Goal: Information Seeking & Learning: Learn about a topic

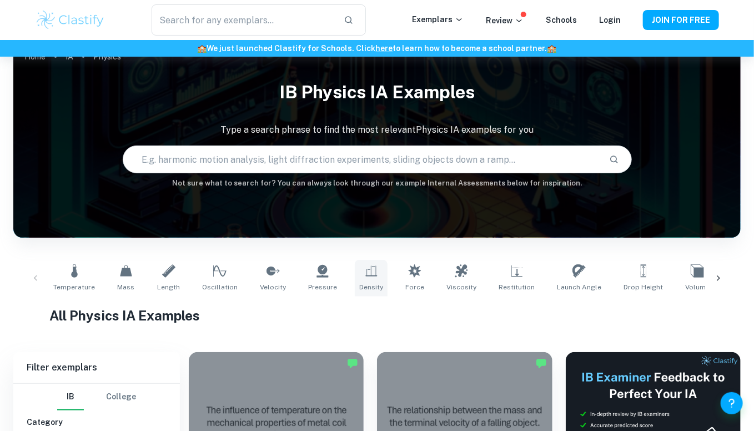
scroll to position [22, 0]
click at [406, 286] on span "Force" at bounding box center [415, 287] width 19 height 10
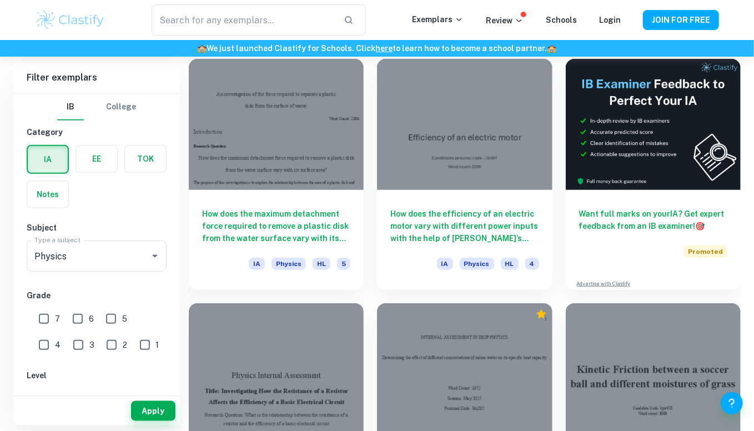
scroll to position [323, 0]
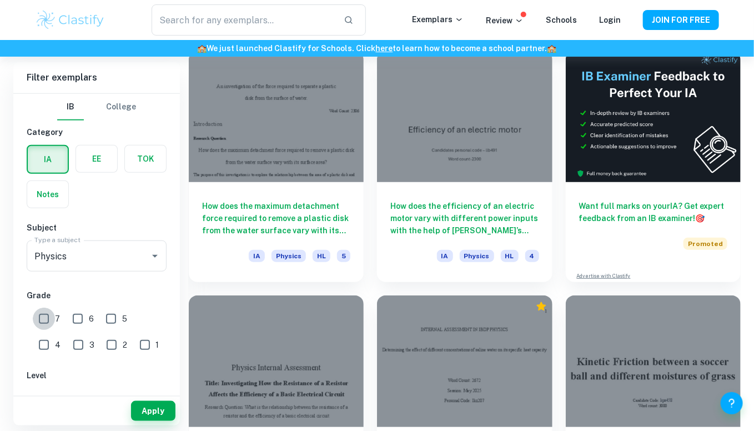
click at [40, 316] on input "7" at bounding box center [44, 319] width 22 height 22
checkbox input "true"
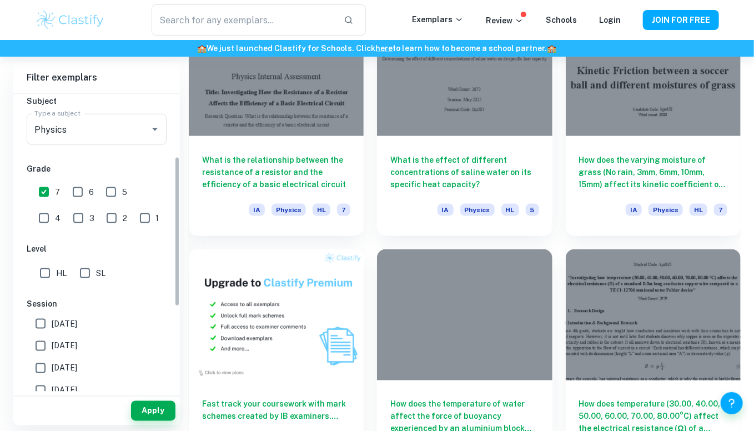
scroll to position [128, 0]
click at [90, 267] on input "SL" at bounding box center [85, 272] width 22 height 22
checkbox input "true"
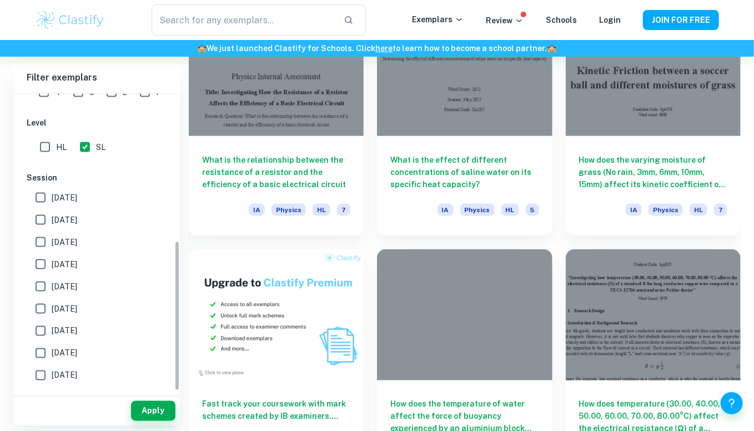
scroll to position [291, 0]
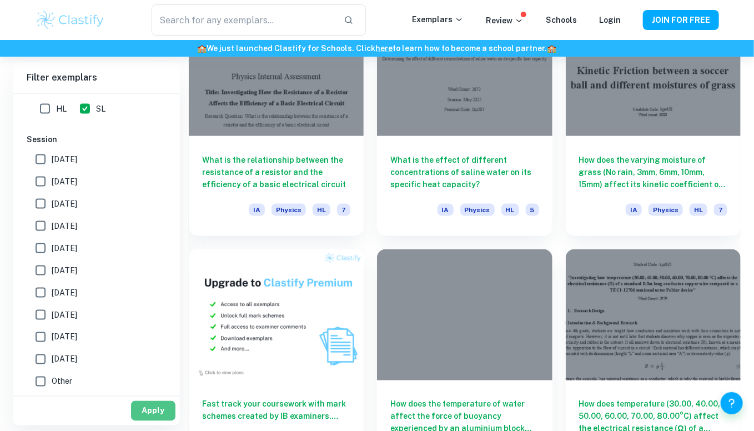
click at [143, 408] on button "Apply" at bounding box center [153, 411] width 44 height 20
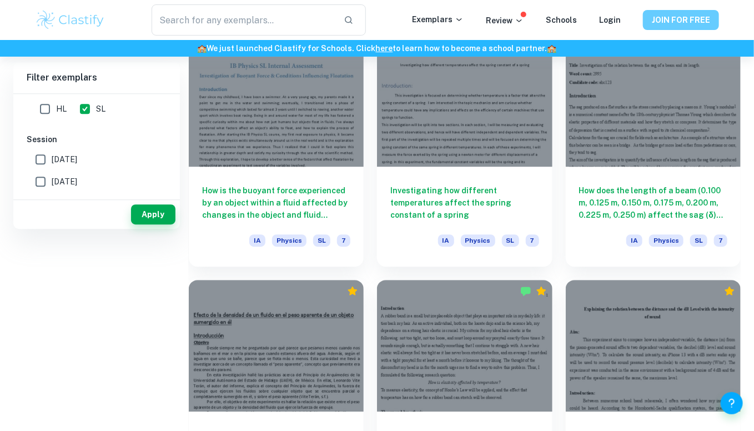
scroll to position [93, 0]
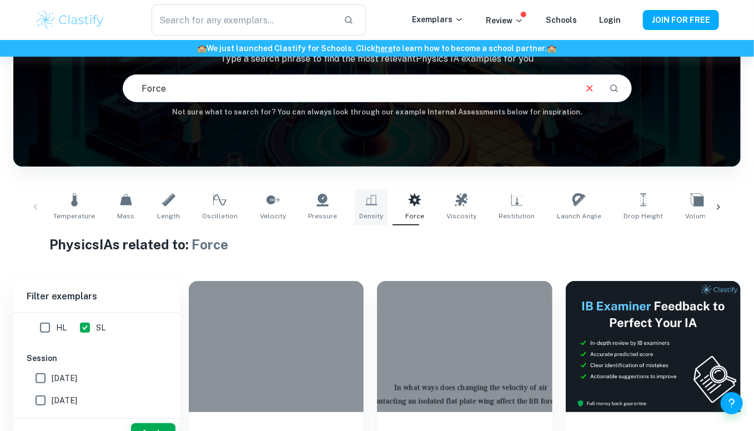
click at [362, 207] on link "Density" at bounding box center [371, 207] width 33 height 37
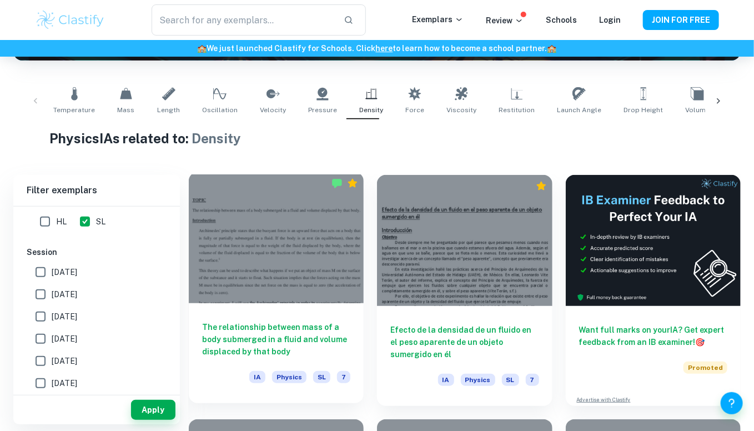
scroll to position [198, 0]
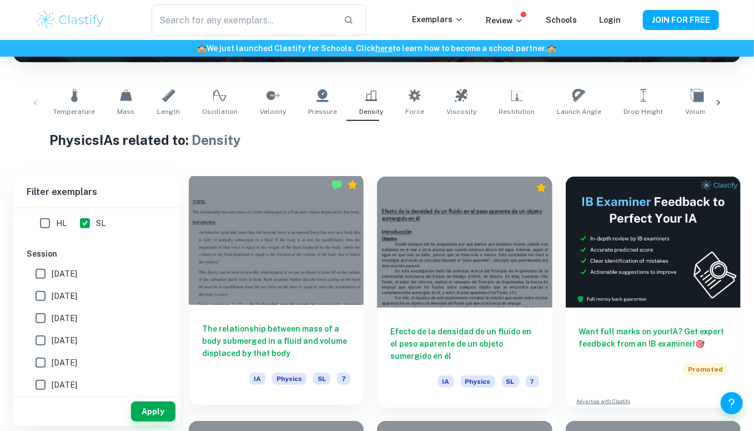
click at [243, 277] on div at bounding box center [276, 239] width 175 height 131
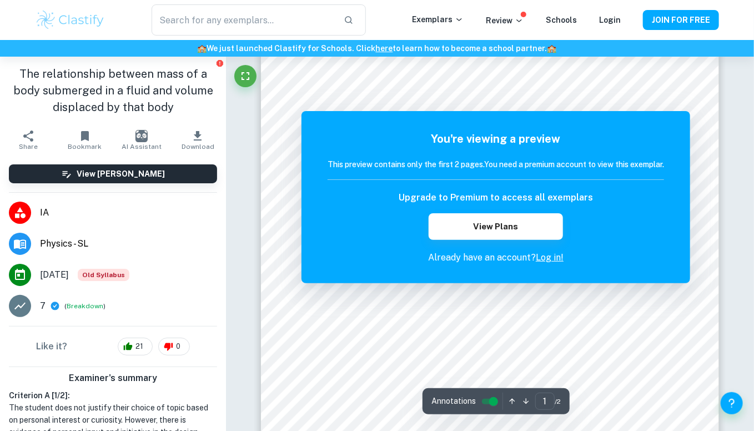
scroll to position [49, 0]
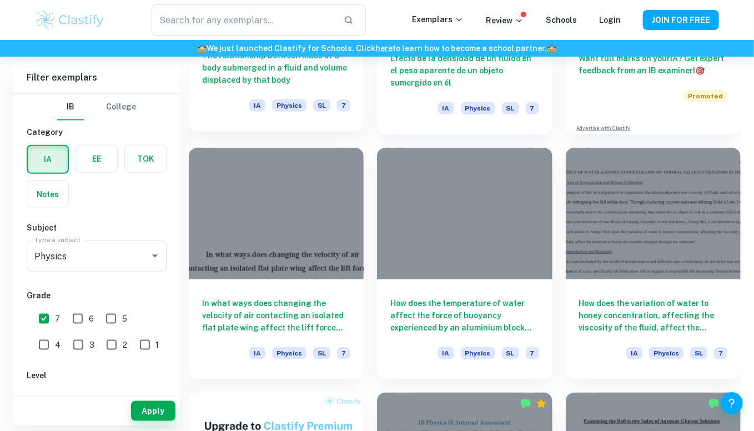
scroll to position [473, 0]
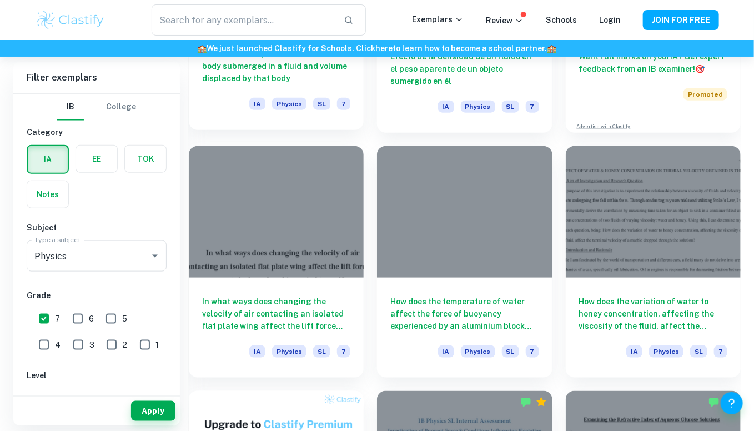
click at [238, 284] on div "In what ways does changing the velocity of air contacting an isolated flat plat…" at bounding box center [276, 328] width 175 height 100
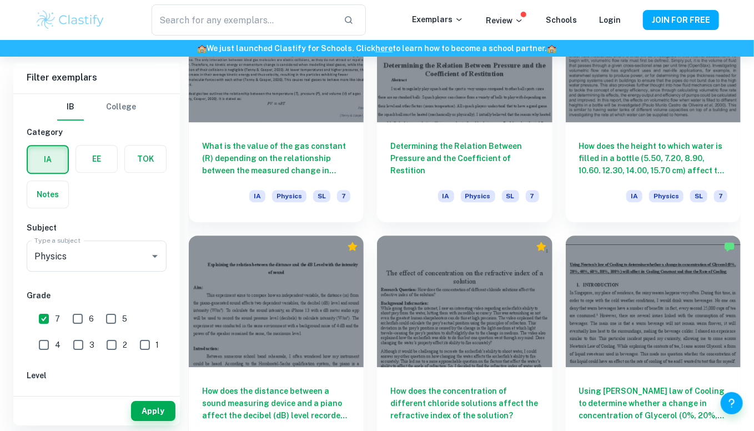
scroll to position [1363, 0]
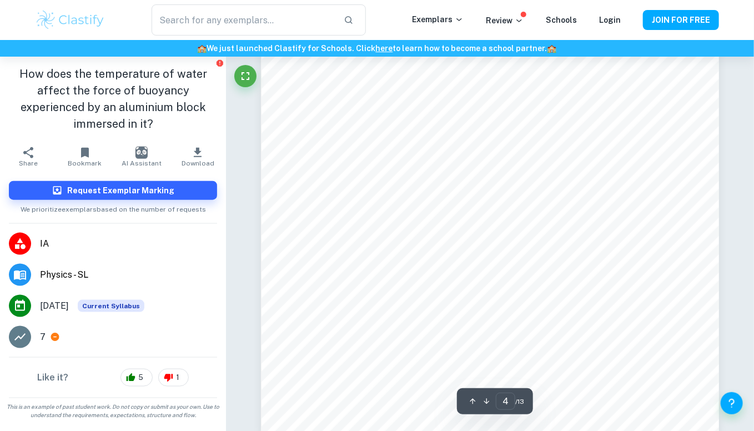
scroll to position [2393, 0]
type input "9"
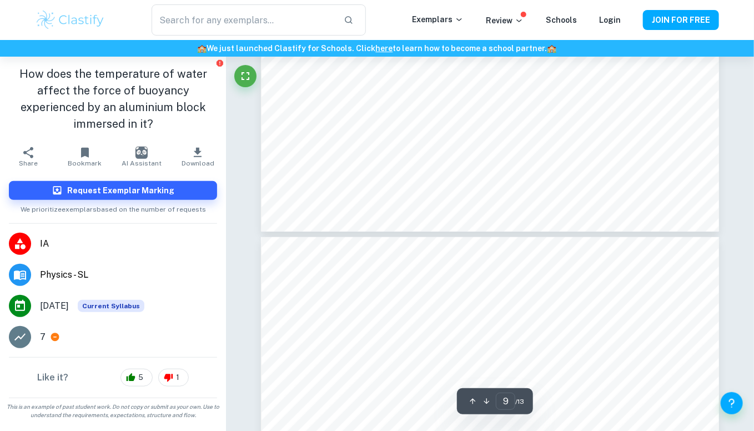
scroll to position [5898, 0]
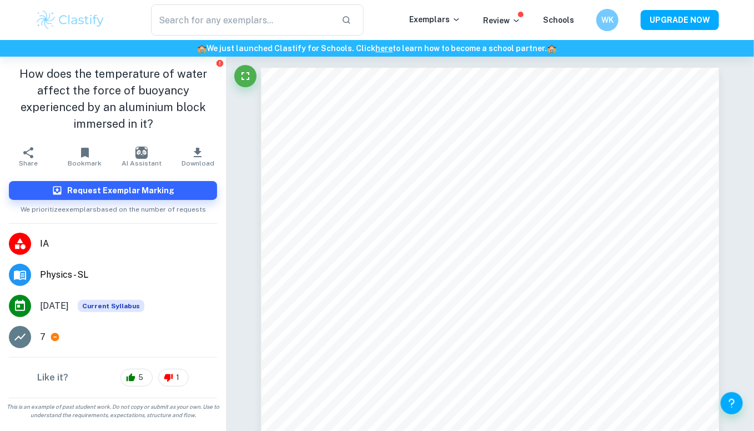
click at [193, 155] on icon "button" at bounding box center [197, 152] width 13 height 13
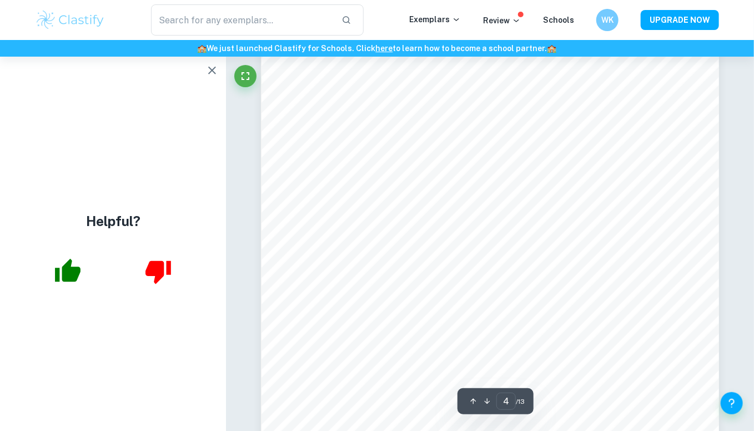
scroll to position [2371, 0]
type input "4"
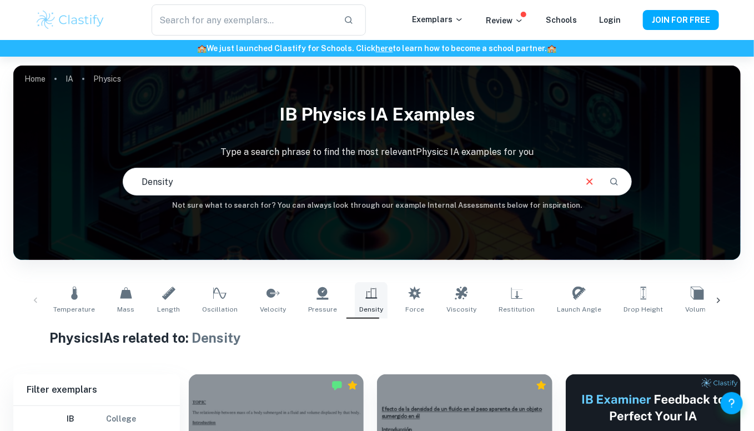
click at [365, 313] on span "Density" at bounding box center [371, 309] width 24 height 10
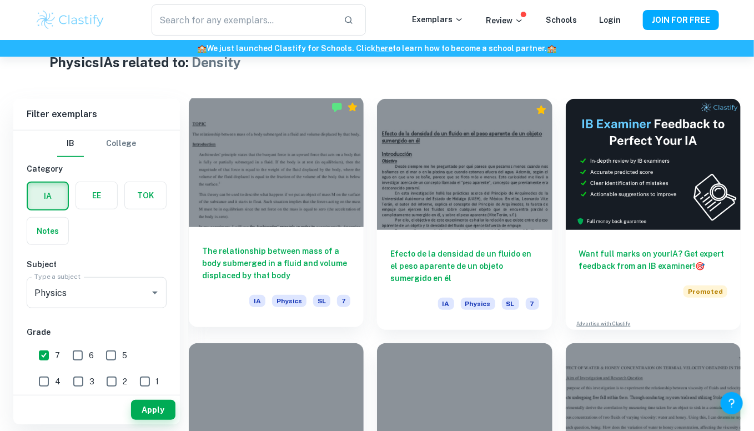
scroll to position [276, 0]
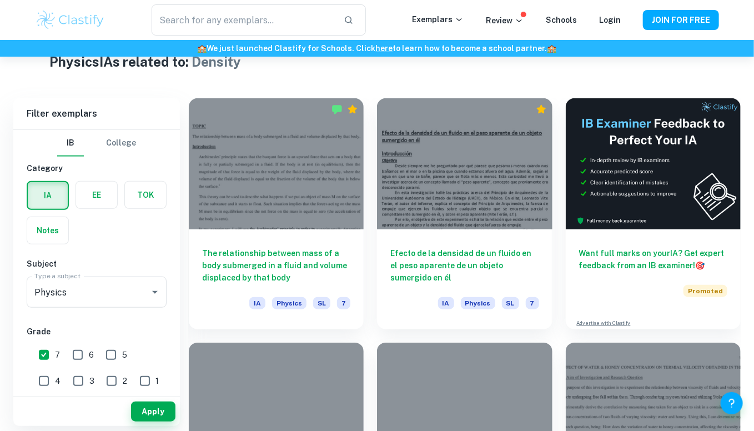
click at [39, 358] on input "7" at bounding box center [44, 355] width 22 height 22
checkbox input "false"
click at [163, 413] on button "Apply" at bounding box center [153, 412] width 44 height 20
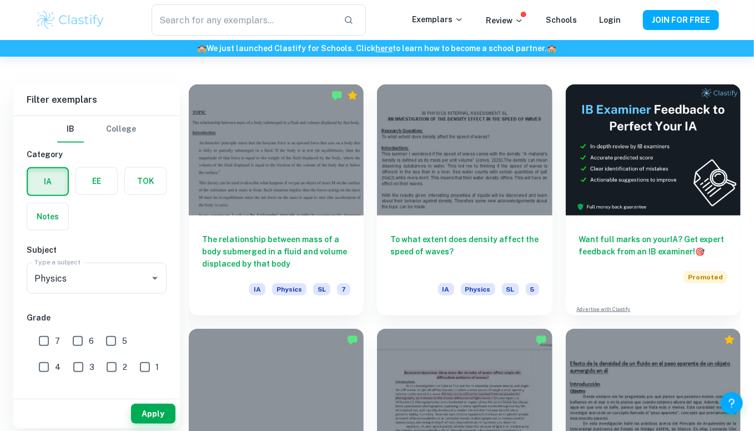
scroll to position [296, 0]
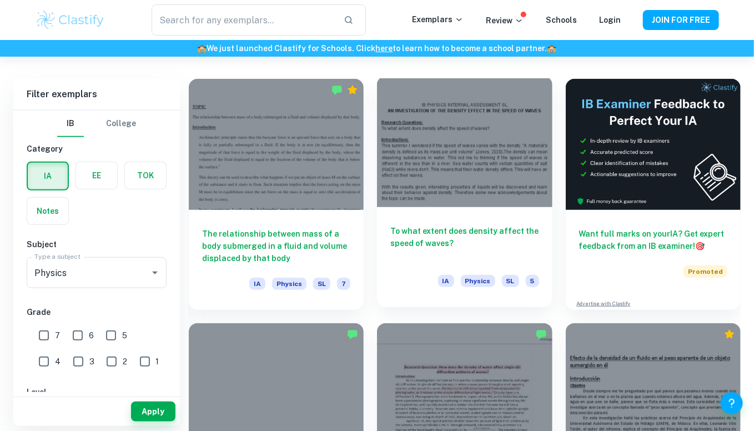
click at [431, 239] on h6 "To what extent does density affect the speed of waves?" at bounding box center [465, 243] width 148 height 37
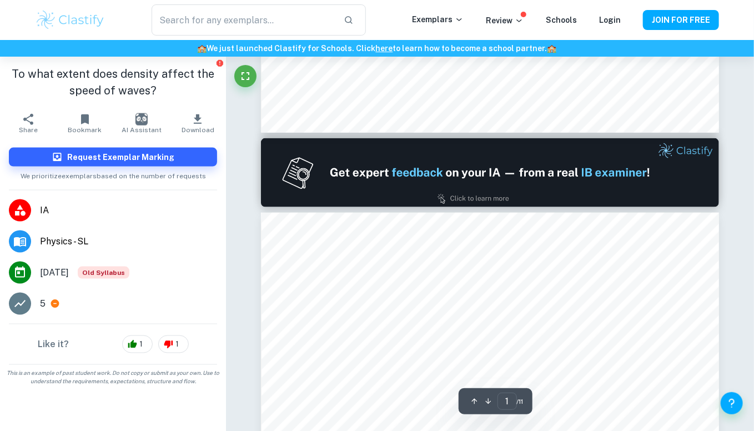
type input "2"
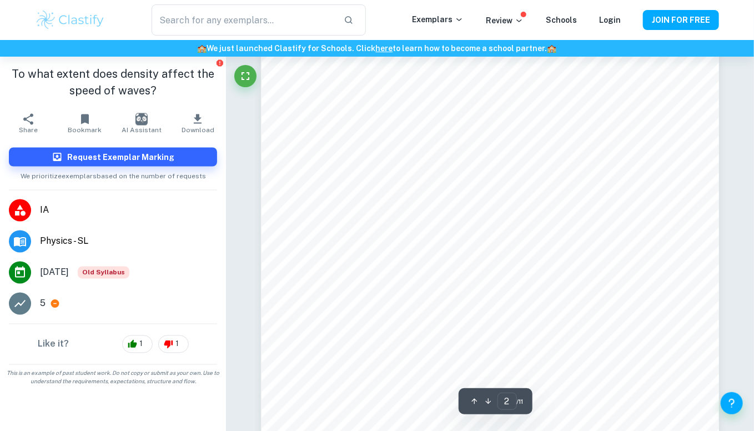
scroll to position [762, 0]
